Goal: Task Accomplishment & Management: Use online tool/utility

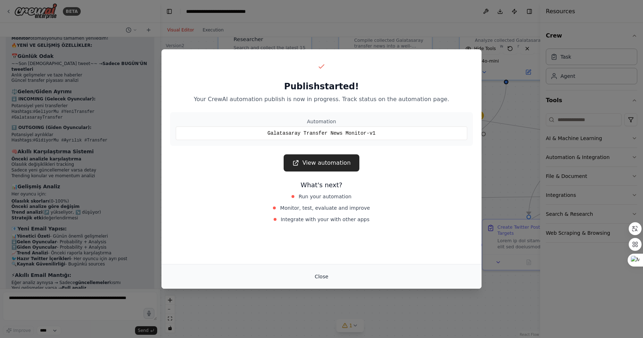
click at [321, 278] on button "Close" at bounding box center [321, 276] width 25 height 13
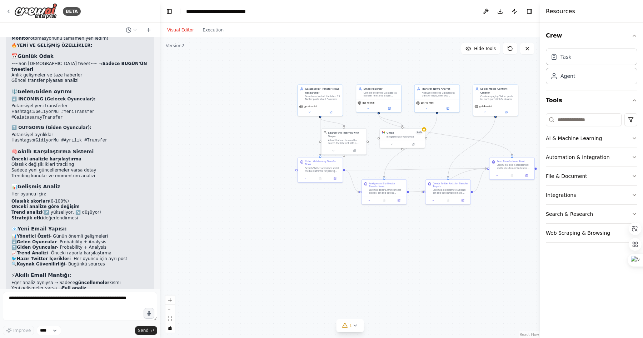
click at [250, 85] on div ".deletable-edge-delete-btn { width: 20px; height: 20px; border: 0px solid #ffff…" at bounding box center [350, 187] width 380 height 301
click at [147, 30] on icon at bounding box center [148, 30] width 3 height 0
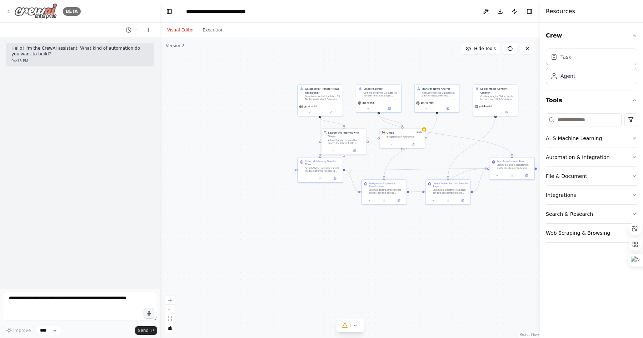
click at [9, 11] on icon at bounding box center [9, 12] width 6 height 6
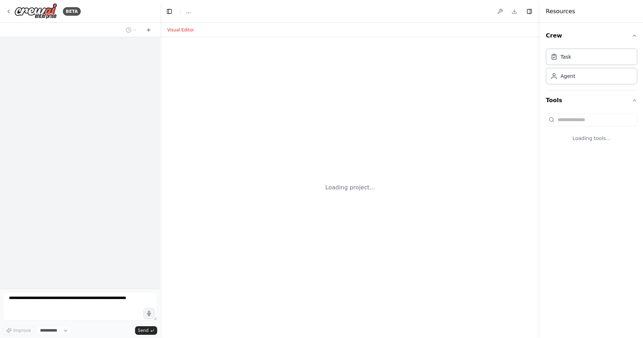
select select "****"
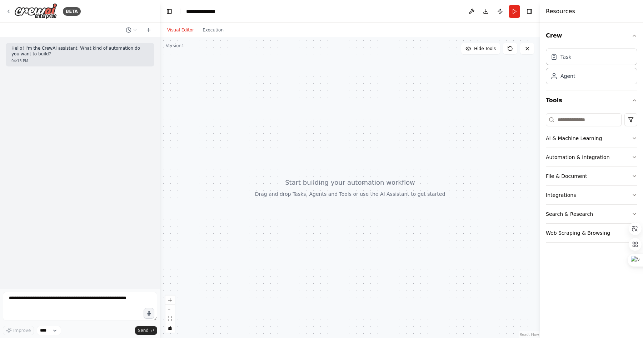
click at [304, 108] on div at bounding box center [350, 187] width 380 height 301
click at [569, 82] on div "Agent" at bounding box center [591, 75] width 91 height 16
click at [567, 61] on div "Task" at bounding box center [591, 56] width 91 height 16
click at [12, 10] on div "BETA" at bounding box center [43, 11] width 75 height 16
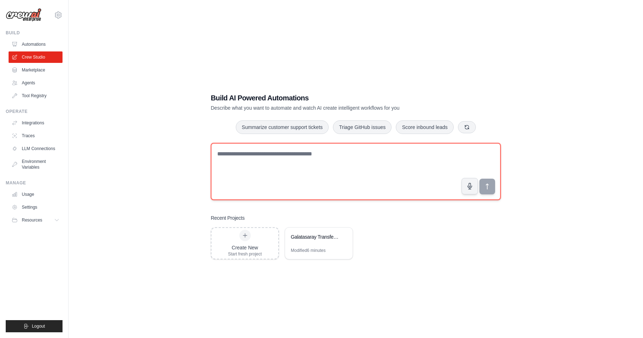
click at [254, 150] on textarea at bounding box center [356, 171] width 290 height 57
type textarea "**********"
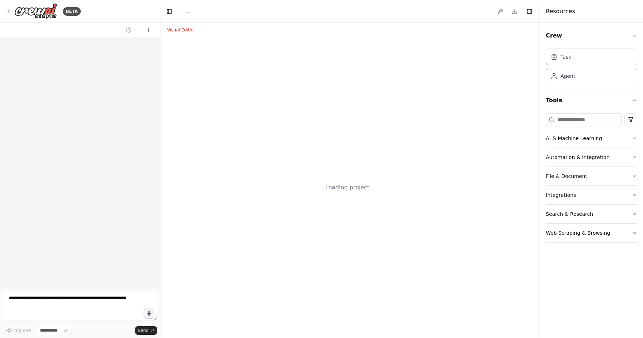
select select "****"
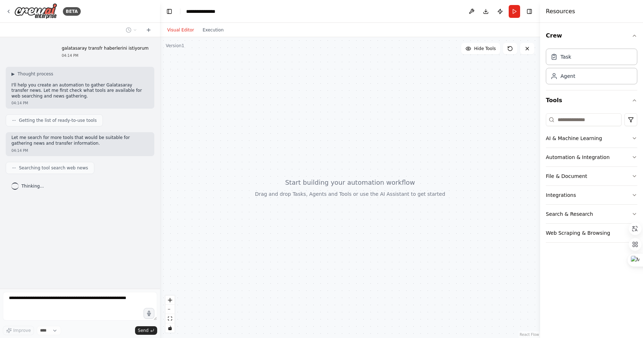
click at [20, 185] on div "Thinking..." at bounding box center [27, 185] width 32 height 7
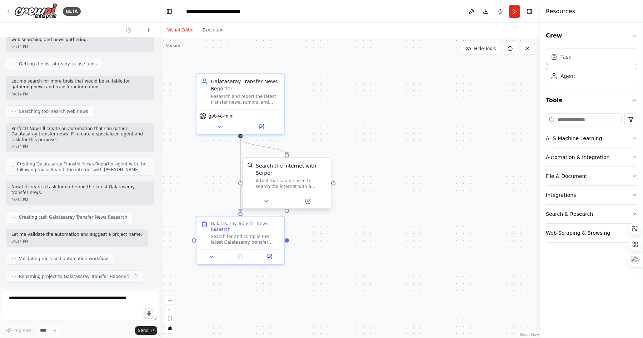
scroll to position [74, 0]
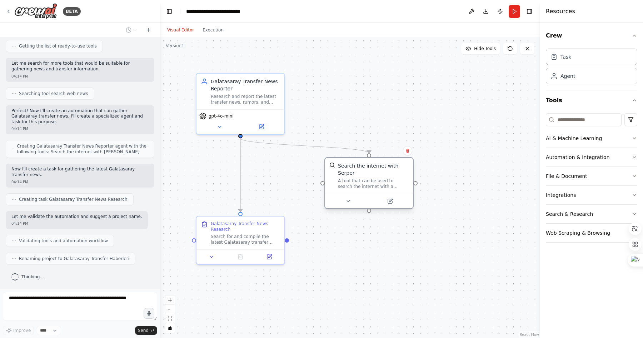
drag, startPoint x: 311, startPoint y: 172, endPoint x: 394, endPoint y: 172, distance: 82.1
click at [394, 172] on div "Search the internet with Serper" at bounding box center [373, 169] width 71 height 14
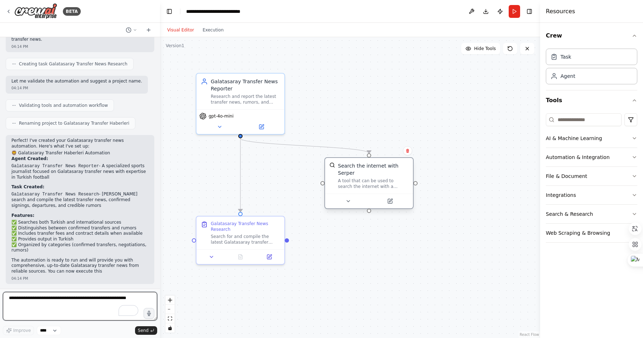
scroll to position [215, 0]
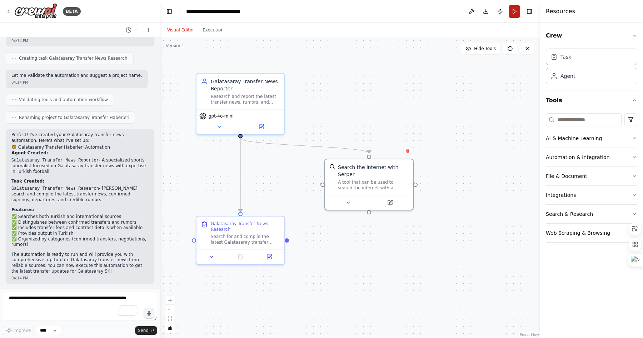
click at [513, 10] on button "Run" at bounding box center [514, 11] width 11 height 13
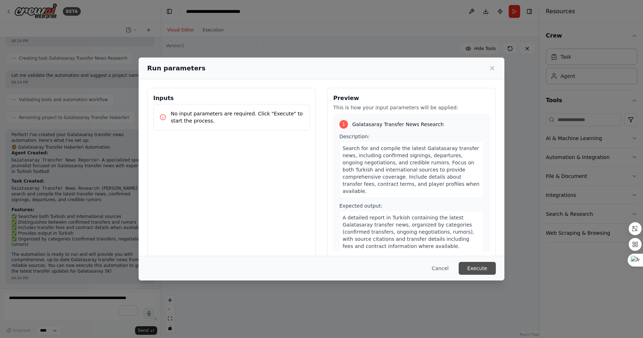
click at [480, 267] on button "Execute" at bounding box center [477, 268] width 37 height 13
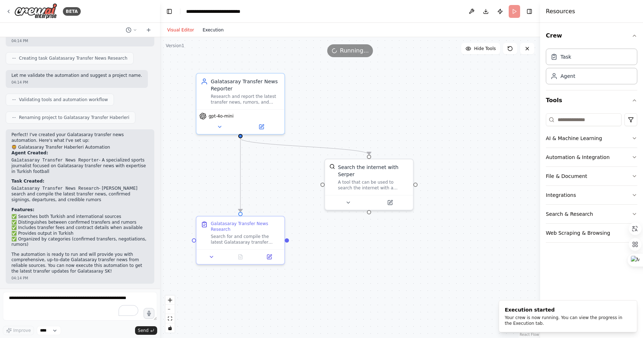
click at [217, 30] on button "Execution" at bounding box center [213, 30] width 30 height 9
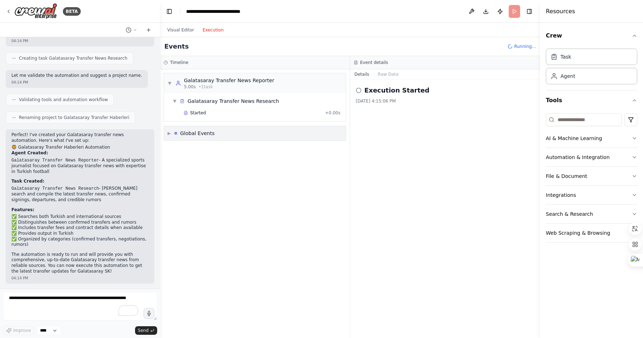
click at [224, 82] on div "Galatasaray Transfer News Reporter" at bounding box center [229, 80] width 90 height 7
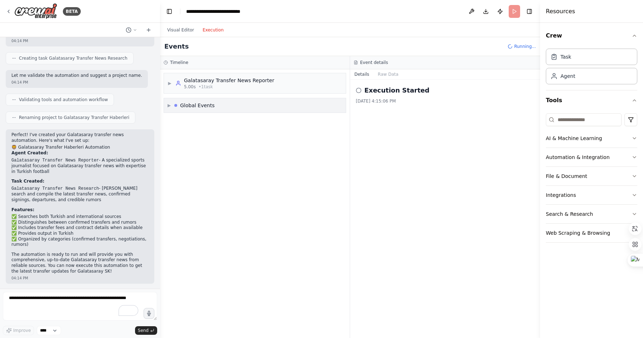
click at [224, 82] on div "Galatasaray Transfer News Reporter" at bounding box center [229, 80] width 90 height 7
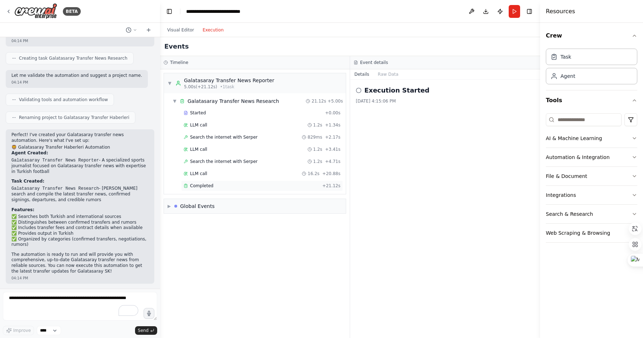
click at [209, 187] on span "Completed" at bounding box center [201, 186] width 23 height 6
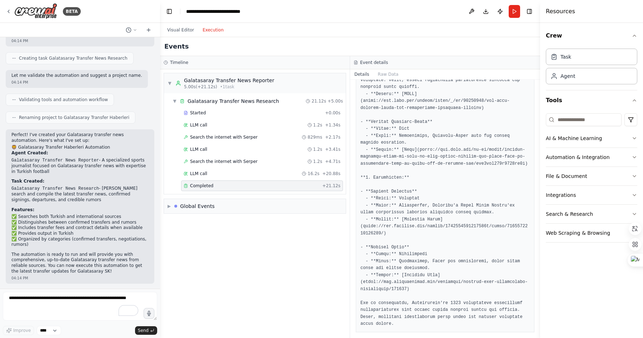
scroll to position [340, 0]
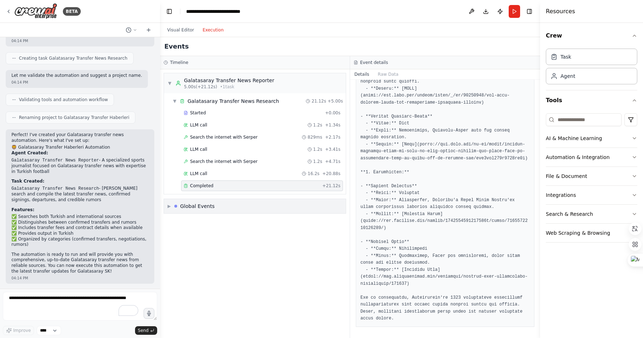
click at [169, 205] on span "▶" at bounding box center [168, 206] width 3 height 6
click at [195, 224] on span "Execution Started" at bounding box center [195, 222] width 38 height 6
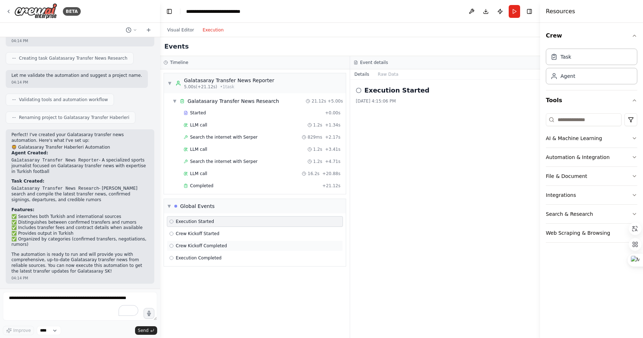
click at [194, 240] on div "Crew Kickoff Completed" at bounding box center [255, 245] width 176 height 11
click at [195, 259] on span "Execution Completed" at bounding box center [199, 258] width 46 height 6
click at [177, 29] on button "Visual Editor" at bounding box center [180, 30] width 35 height 9
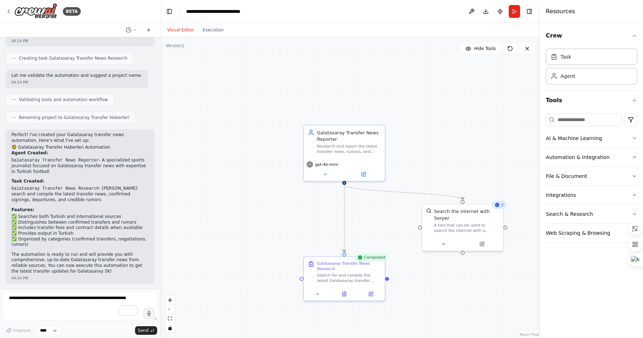
drag, startPoint x: 342, startPoint y: 95, endPoint x: 438, endPoint y: 145, distance: 108.0
click at [438, 145] on div ".deletable-edge-delete-btn { width: 20px; height: 20px; border: 0px solid #ffff…" at bounding box center [350, 187] width 380 height 301
click at [210, 10] on div "**********" at bounding box center [222, 11] width 72 height 7
click at [12, 10] on div "BETA" at bounding box center [43, 11] width 75 height 16
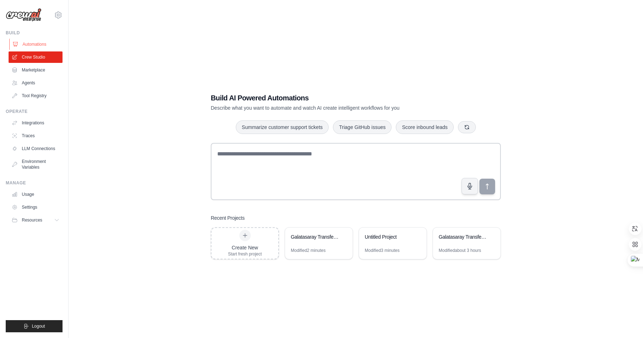
click at [30, 44] on link "Automations" at bounding box center [36, 44] width 54 height 11
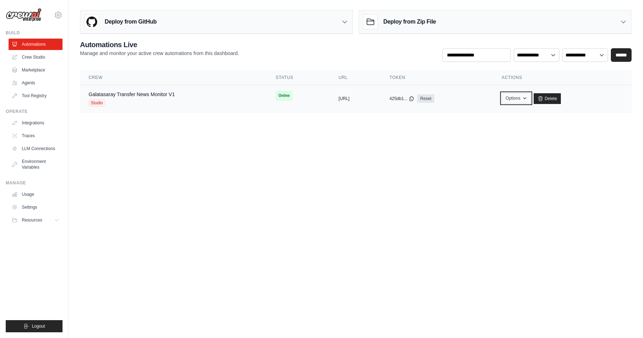
click at [530, 97] on button "Options" at bounding box center [515, 98] width 29 height 11
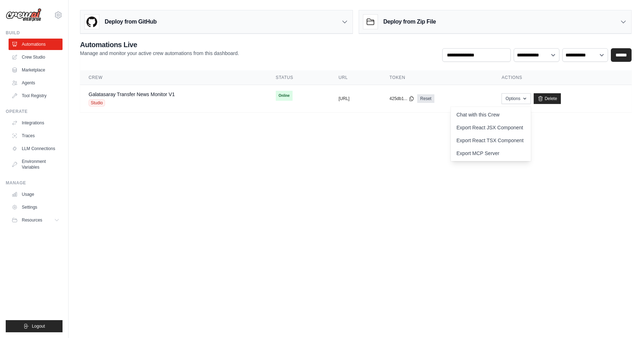
click at [271, 131] on body "[EMAIL_ADDRESS][DOMAIN_NAME] Settings Build Automations Crew Studio" at bounding box center [321, 169] width 643 height 338
click at [172, 94] on link "Galatasaray Transfer News Monitor V1" at bounding box center [132, 94] width 86 height 6
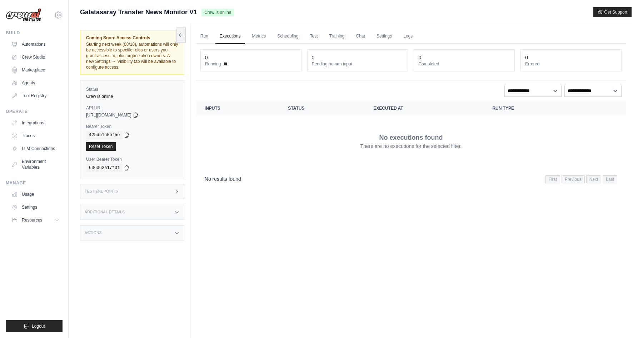
click at [108, 97] on div "Crew is online" at bounding box center [132, 97] width 92 height 6
click at [147, 190] on div "Test Endpoints" at bounding box center [132, 191] width 104 height 15
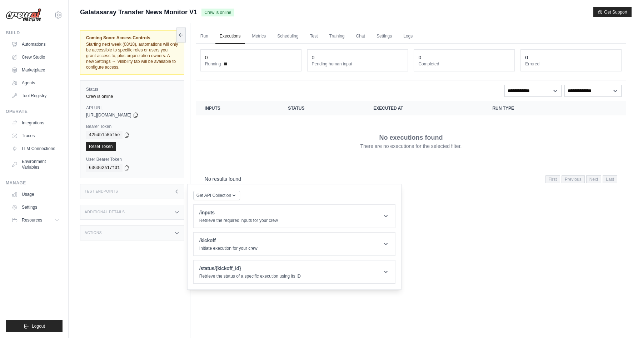
click at [149, 212] on div "Additional Details" at bounding box center [132, 212] width 104 height 15
click at [144, 233] on div "Actions" at bounding box center [132, 232] width 104 height 15
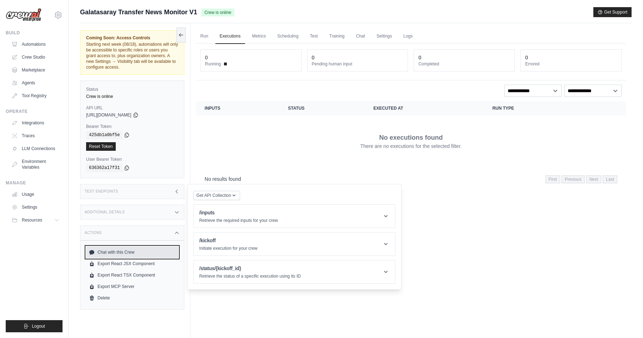
click at [129, 254] on link "Chat with this Crew" at bounding box center [132, 251] width 92 height 11
click at [419, 12] on div "Galatasaray Transfer News Monitor V1 Crew is online Get Support" at bounding box center [355, 12] width 551 height 10
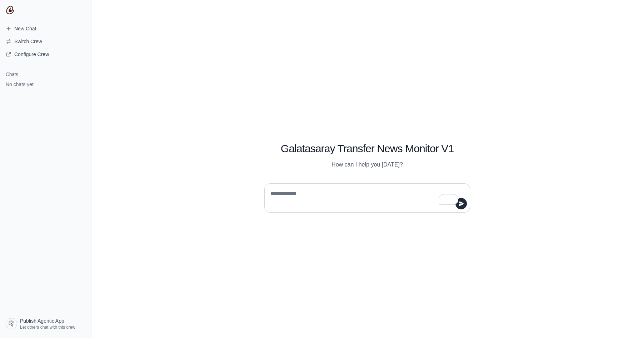
click at [313, 197] on textarea "To enrich screen reader interactions, please activate Accessibility in Grammarl…" at bounding box center [365, 198] width 192 height 20
